Goal: Check status

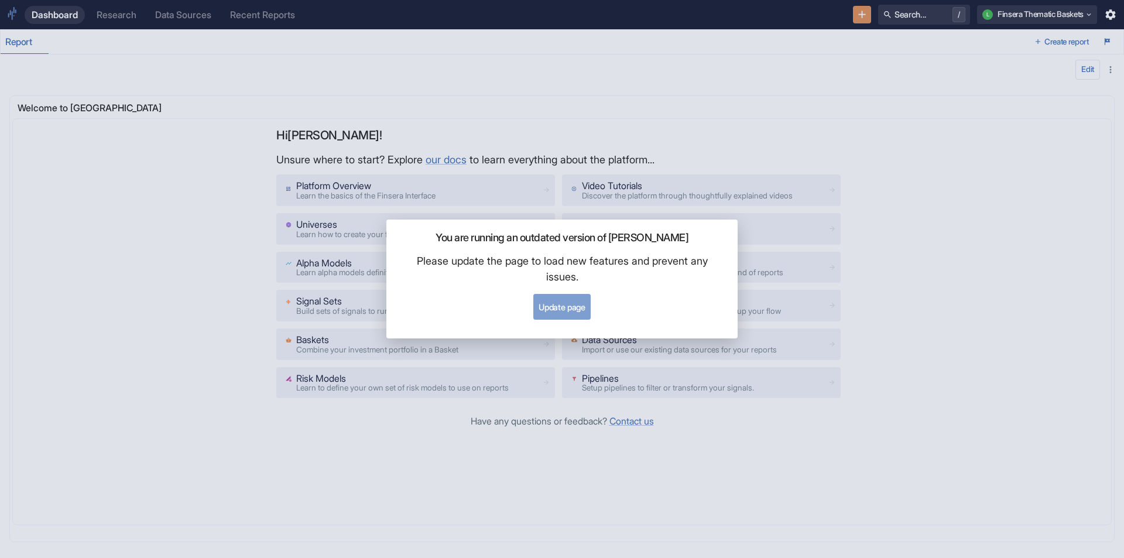
click at [564, 308] on button "Update page" at bounding box center [561, 307] width 57 height 26
